Goal: Transaction & Acquisition: Book appointment/travel/reservation

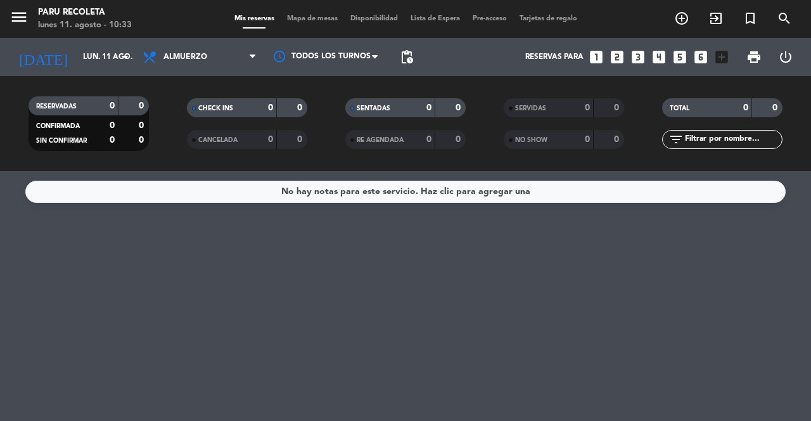
click at [695, 63] on icon "looks_6" at bounding box center [701, 57] width 16 height 16
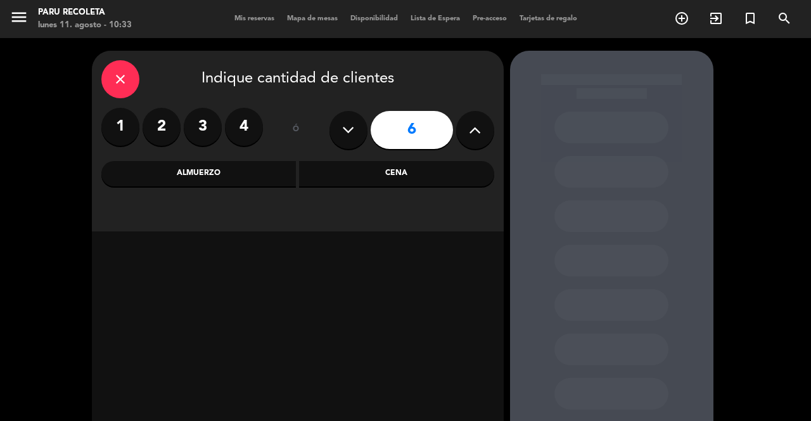
click at [462, 125] on button at bounding box center [475, 130] width 38 height 38
click at [479, 138] on icon at bounding box center [475, 129] width 12 height 19
click at [482, 137] on button at bounding box center [475, 130] width 38 height 38
click at [481, 131] on icon at bounding box center [475, 129] width 12 height 19
type input "10"
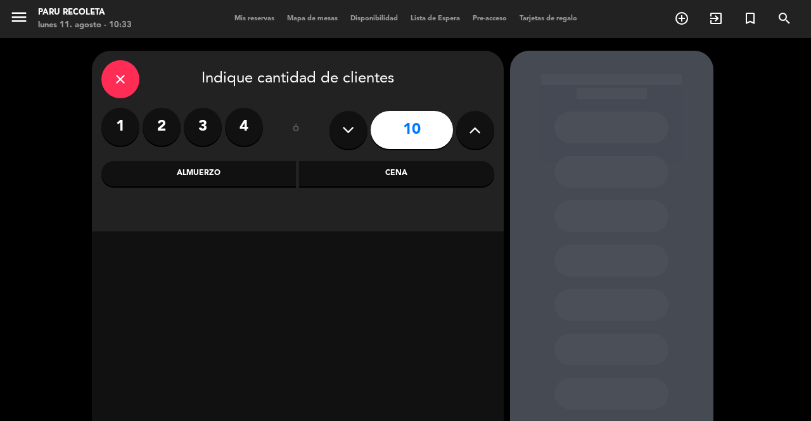
click at [231, 172] on div "Almuerzo" at bounding box center [198, 173] width 195 height 25
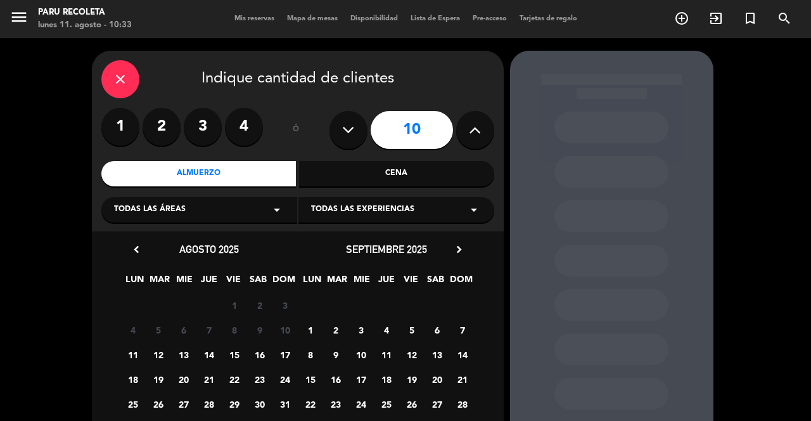
click at [132, 356] on span "11" at bounding box center [132, 354] width 21 height 21
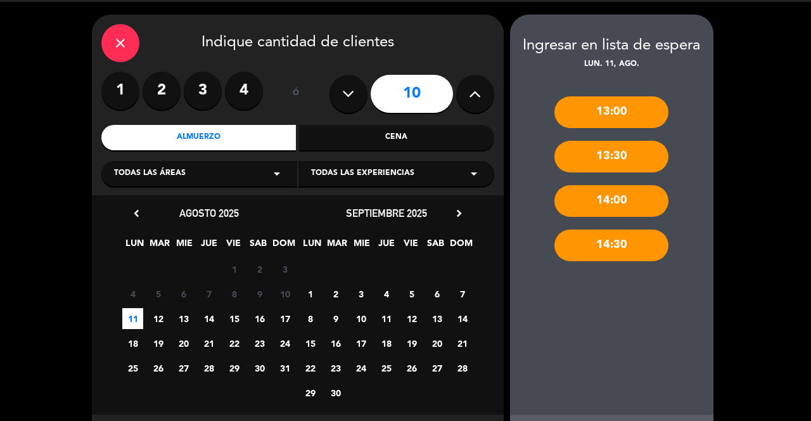
scroll to position [61, 0]
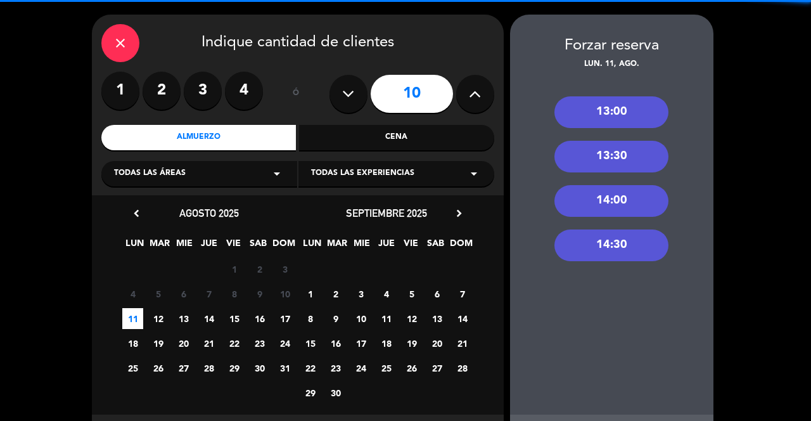
click at [640, 141] on div "13:30" at bounding box center [612, 157] width 114 height 32
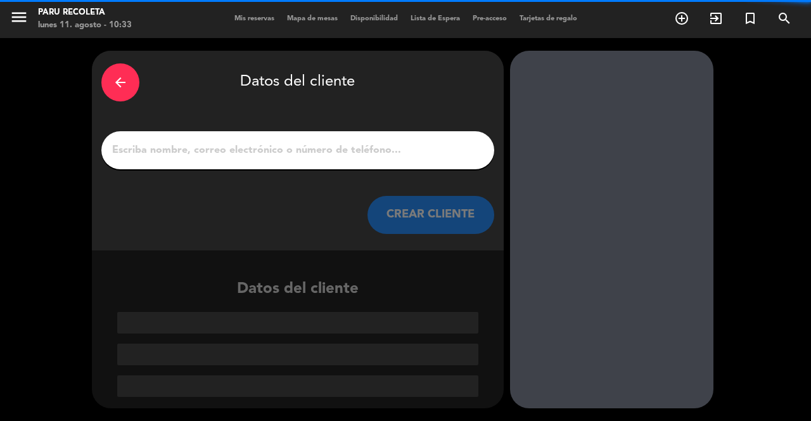
scroll to position [0, 0]
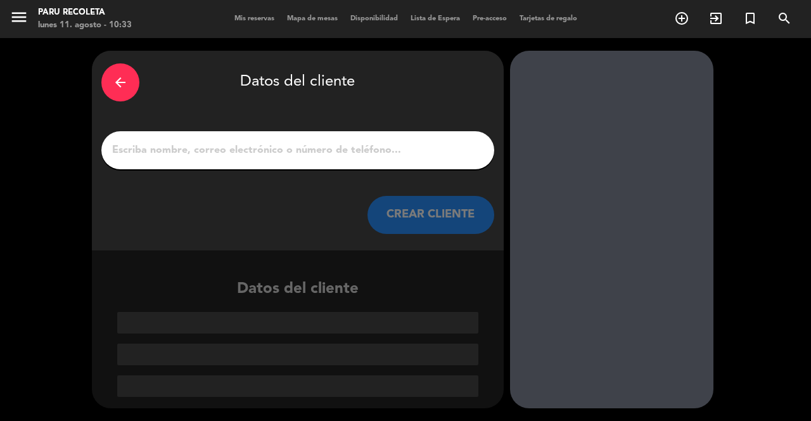
click at [359, 141] on input "1" at bounding box center [298, 150] width 374 height 18
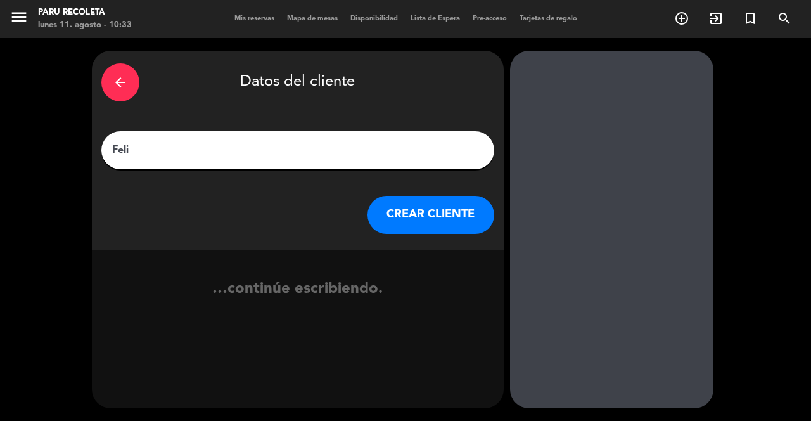
type input "[PERSON_NAME]"
click at [444, 196] on button "CREAR CLIENTE" at bounding box center [431, 215] width 127 height 38
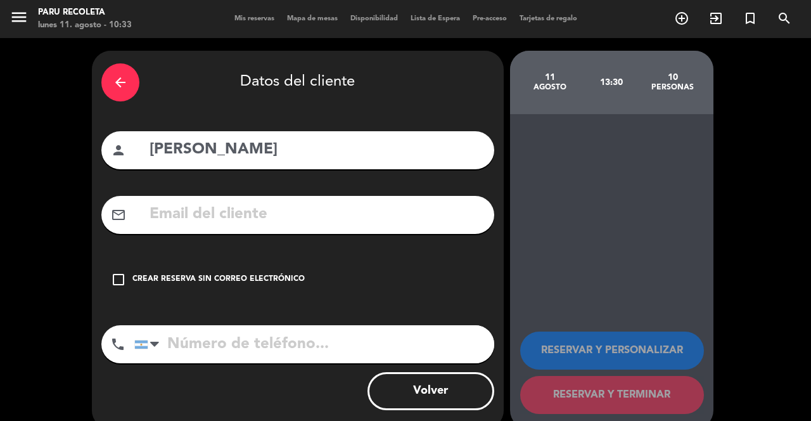
click at [123, 272] on icon "check_box_outline_blank" at bounding box center [118, 279] width 15 height 15
